Goal: Transaction & Acquisition: Purchase product/service

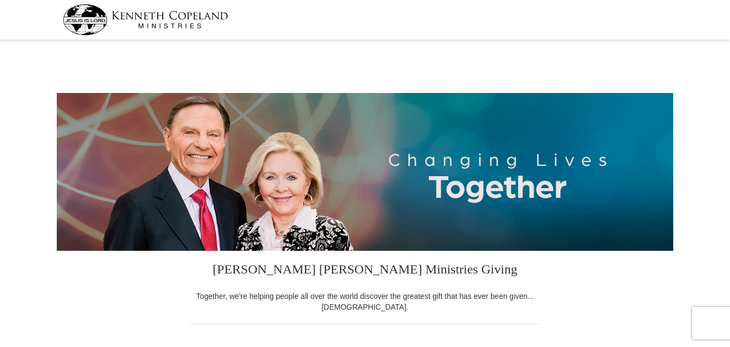
select select "TX"
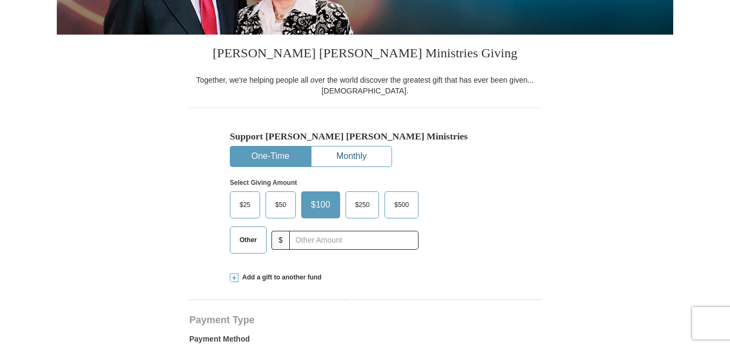
click at [350, 153] on button "Monthly" at bounding box center [351, 157] width 80 height 20
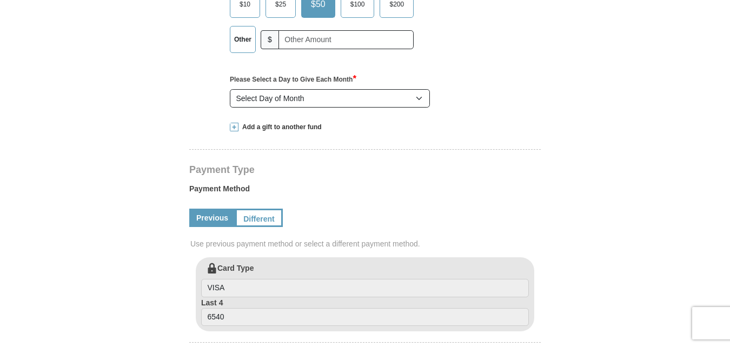
scroll to position [433, 0]
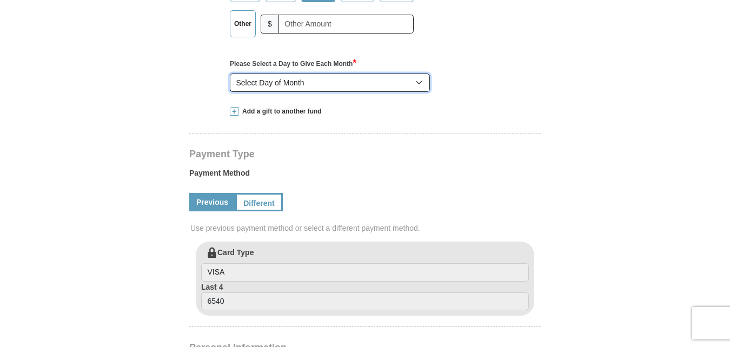
click at [419, 85] on select "Select Day of Month 1 2 3 4 5 6 7 8 9 10 11 12 13 14 15 16 17 18 19 20 21 22 23…" at bounding box center [330, 83] width 200 height 18
select select "17"
click at [230, 74] on select "Select Day of Month 1 2 3 4 5 6 7 8 9 10 11 12 13 14 15 16 17 18 19 20 21 22 23…" at bounding box center [330, 83] width 200 height 18
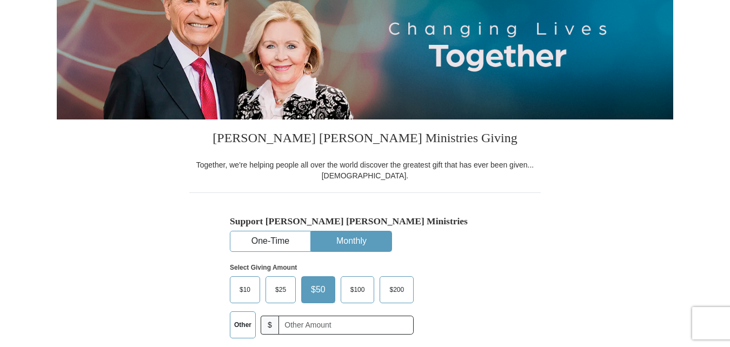
scroll to position [108, 0]
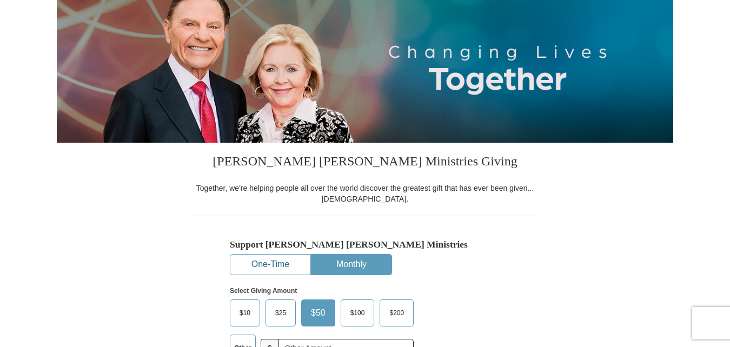
click at [252, 267] on button "One-Time" at bounding box center [270, 265] width 80 height 20
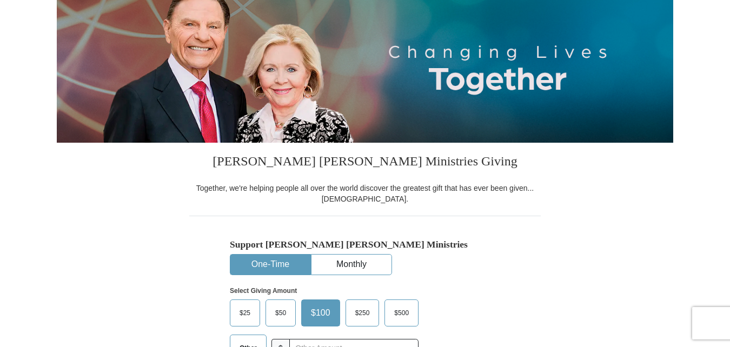
click at [246, 307] on span "$25" at bounding box center [245, 313] width 22 height 16
click at [0, 0] on input "$25" at bounding box center [0, 0] width 0 height 0
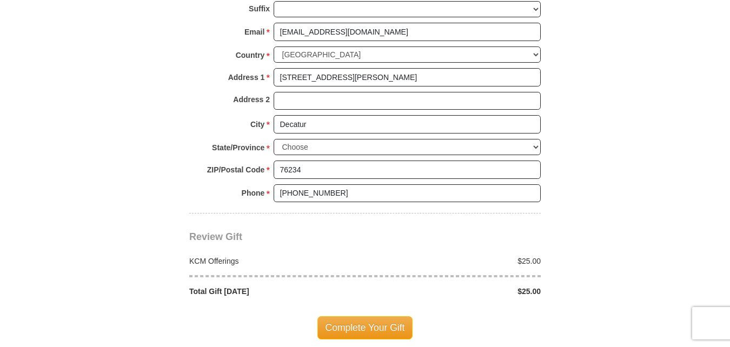
scroll to position [811, 0]
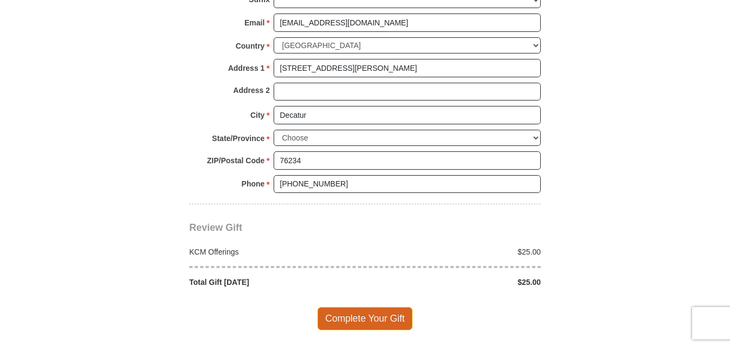
click at [353, 321] on span "Complete Your Gift" at bounding box center [365, 318] width 96 height 23
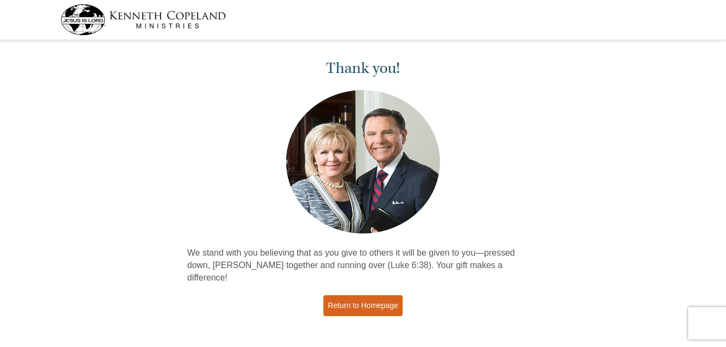
click at [367, 295] on link "Return to Homepage" at bounding box center [363, 305] width 80 height 21
